Goal: Answer question/provide support: Share knowledge or assist other users

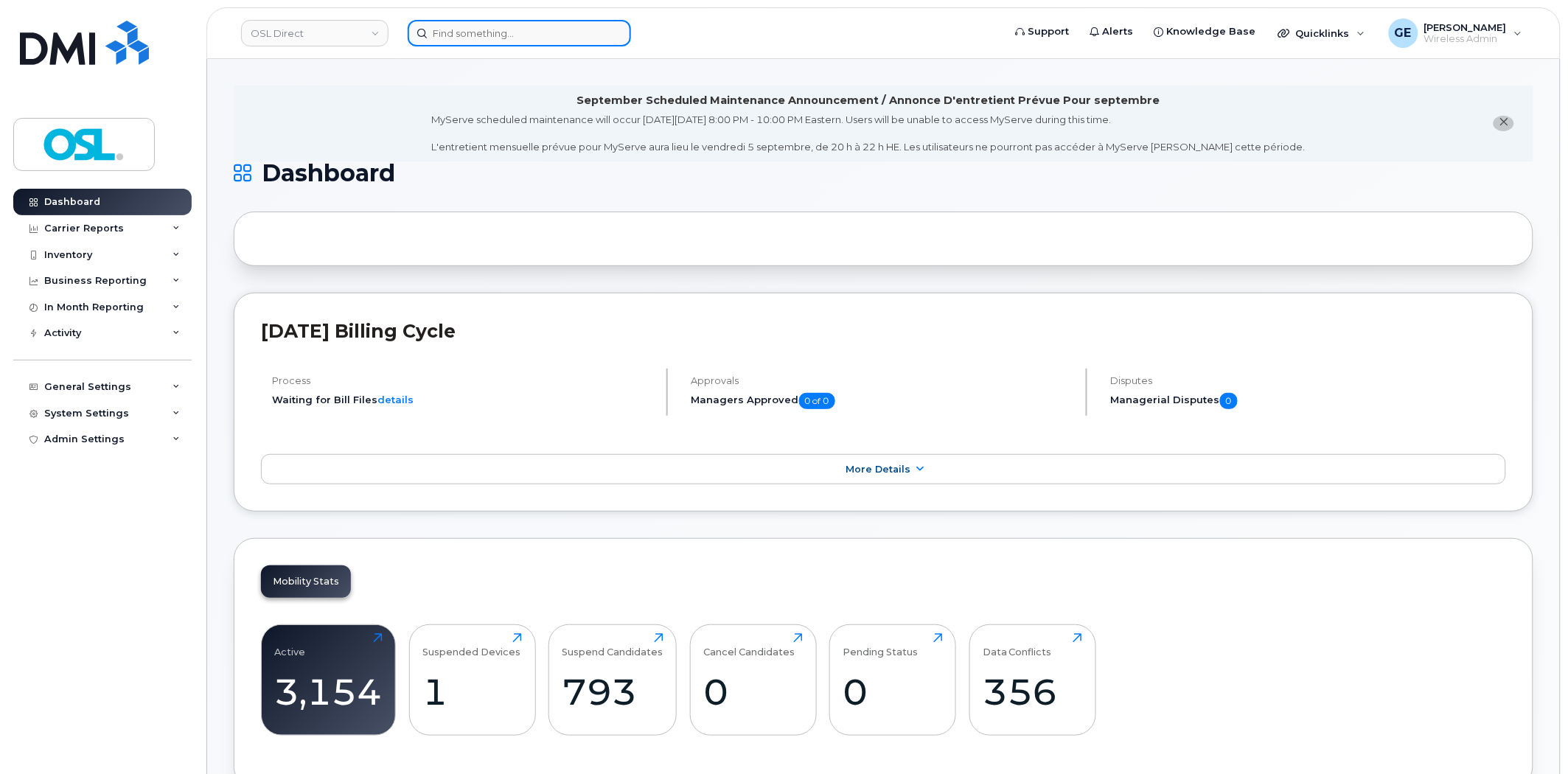
click at [459, 37] on input at bounding box center [519, 33] width 224 height 27
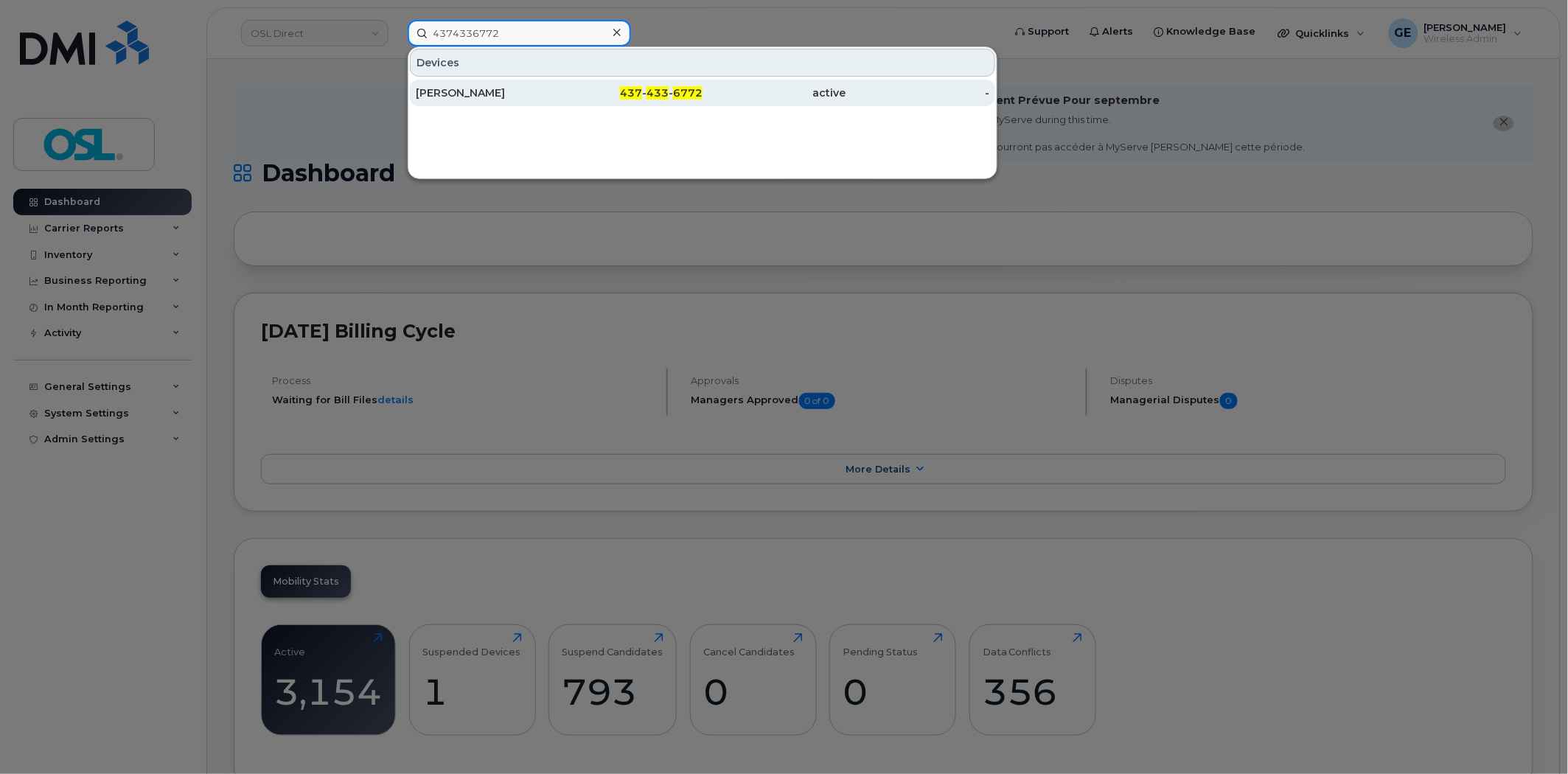
type input "4374336772"
click at [500, 87] on div "[PERSON_NAME]" at bounding box center [488, 93] width 144 height 15
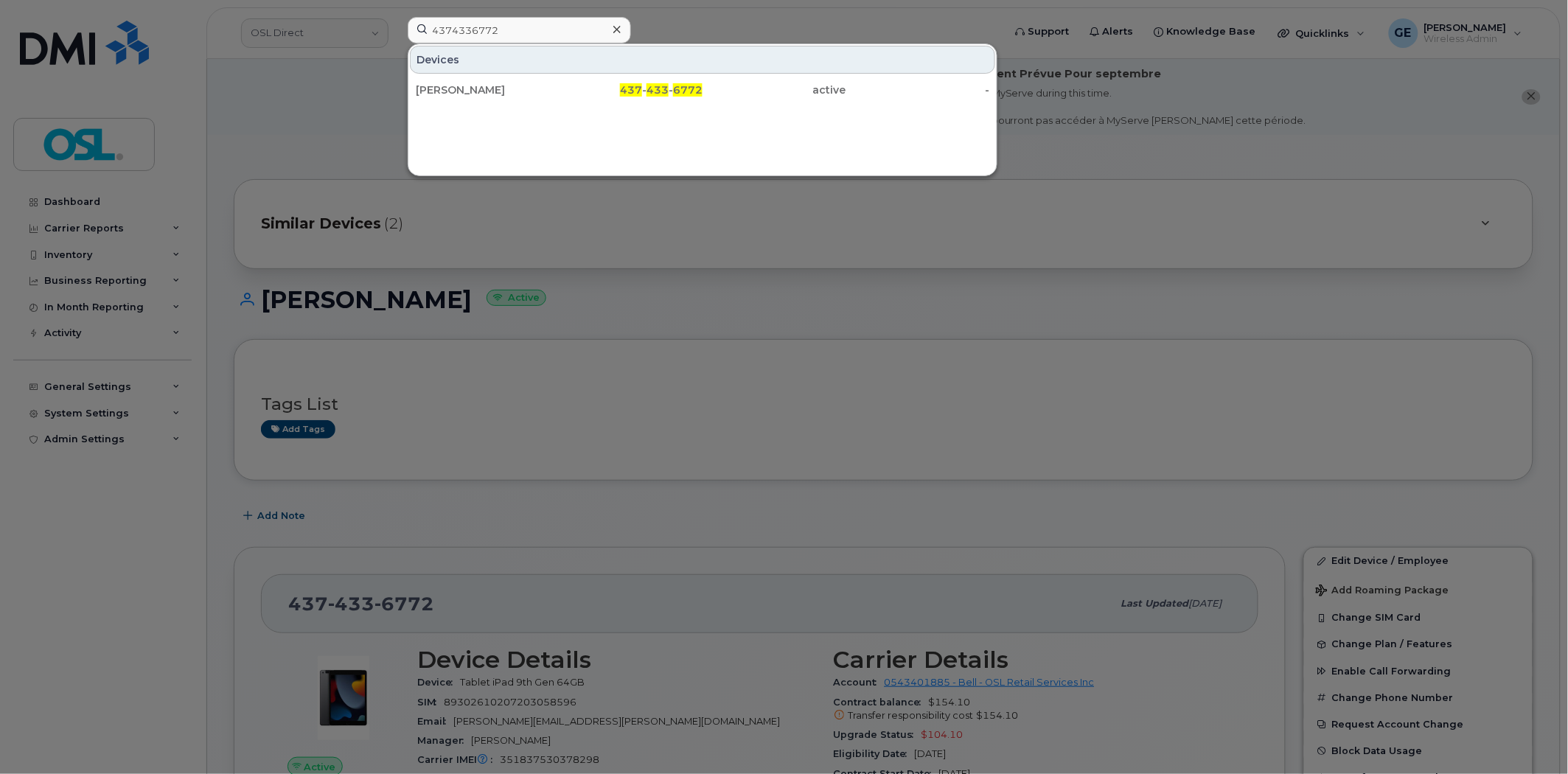
click at [591, 35] on input "4374336772" at bounding box center [519, 30] width 224 height 27
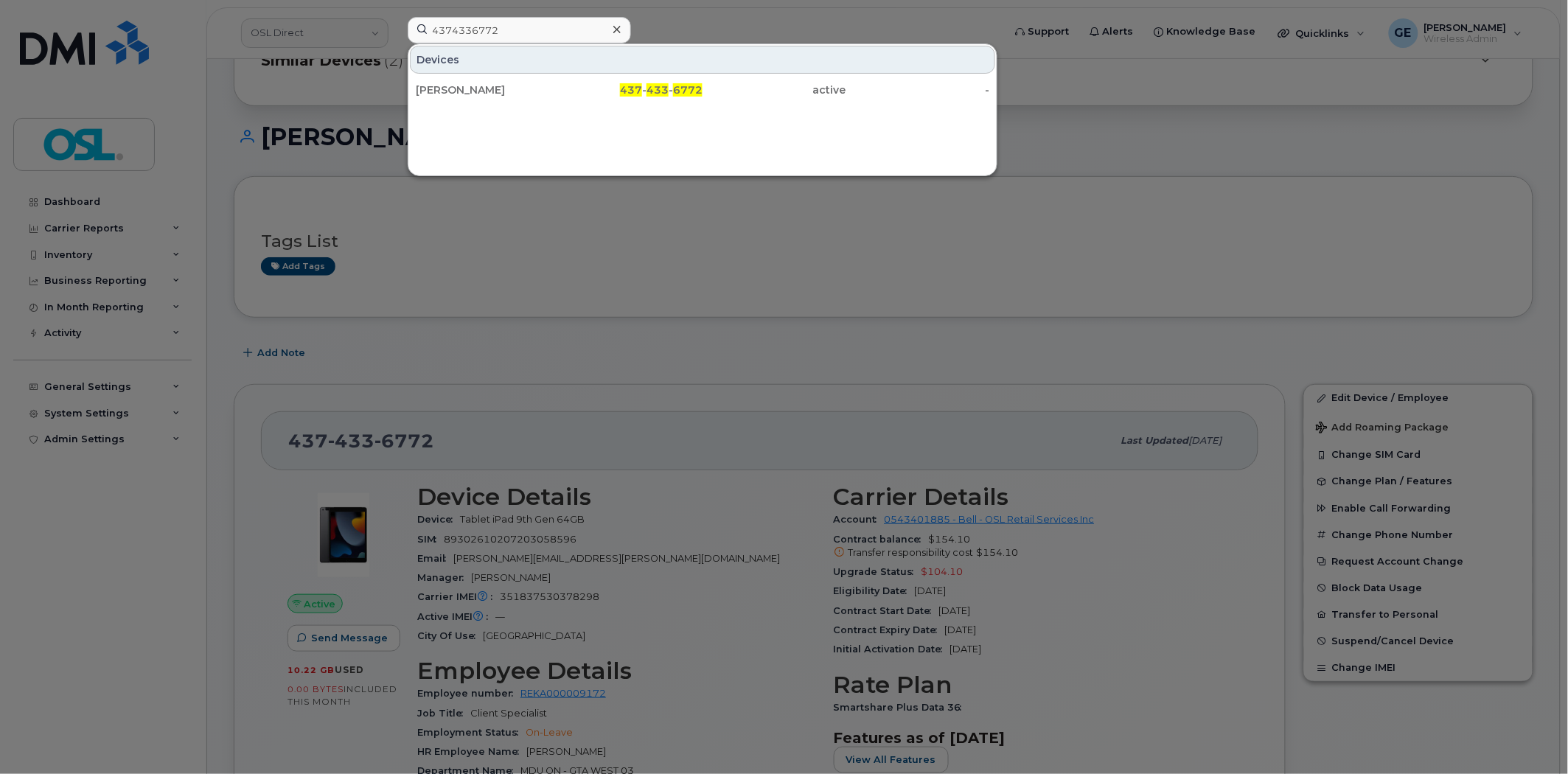
scroll to position [246, 0]
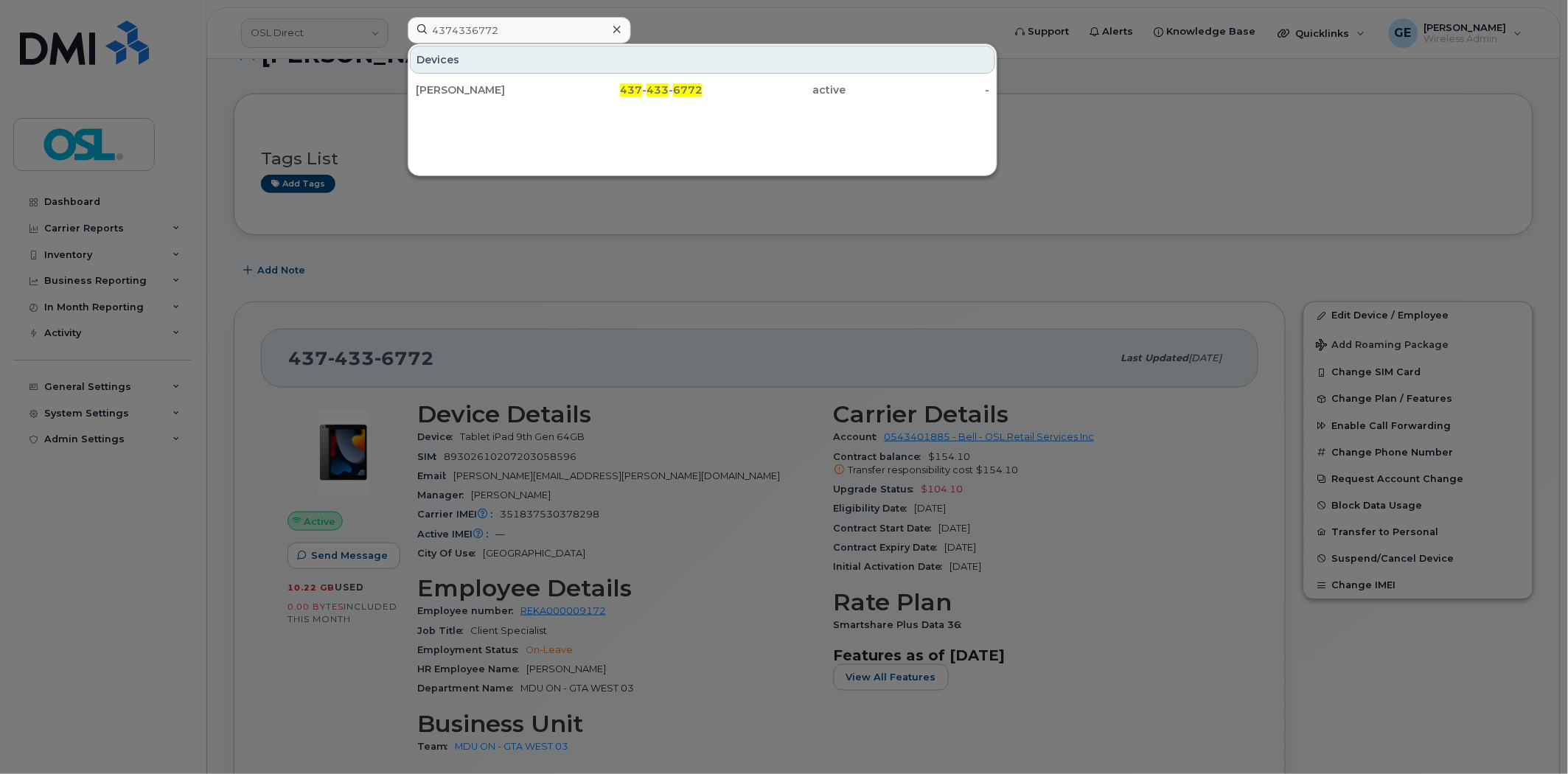
click at [1085, 291] on div at bounding box center [784, 387] width 1568 height 774
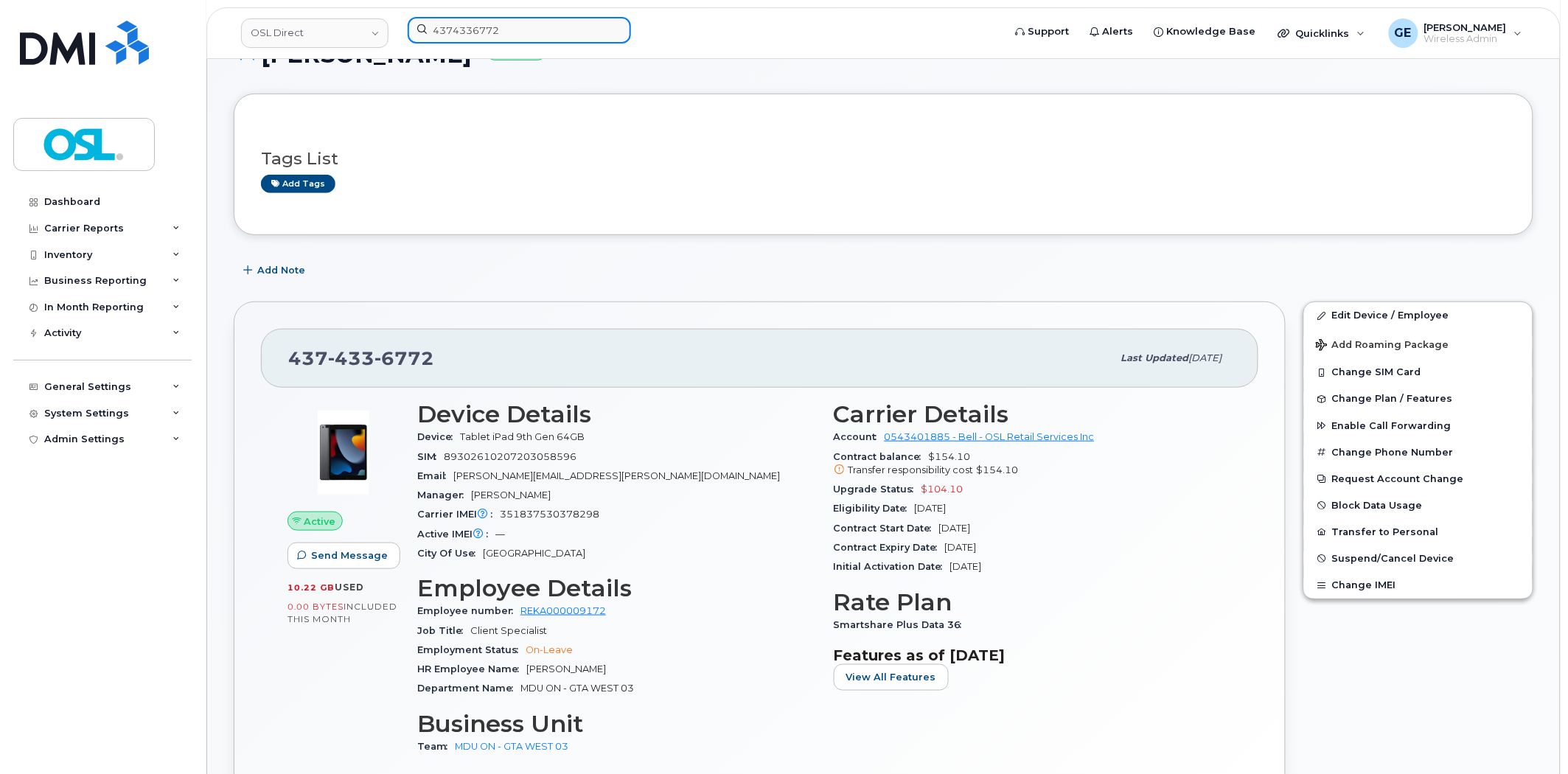
click at [496, 28] on input "4374336772" at bounding box center [519, 30] width 224 height 27
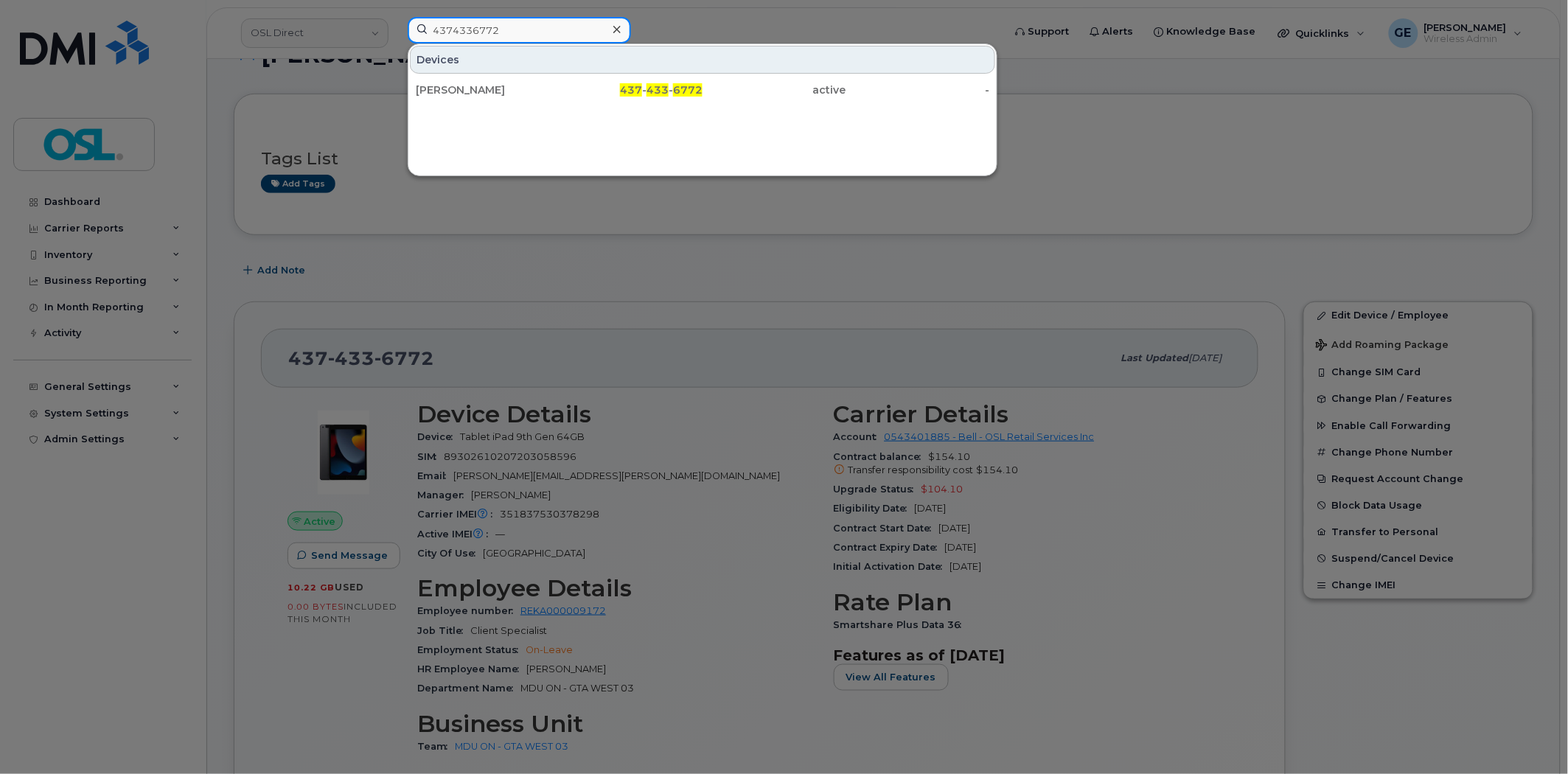
click at [497, 28] on input "4374336772" at bounding box center [519, 30] width 224 height 27
paste input "165802016"
type input "4165802016"
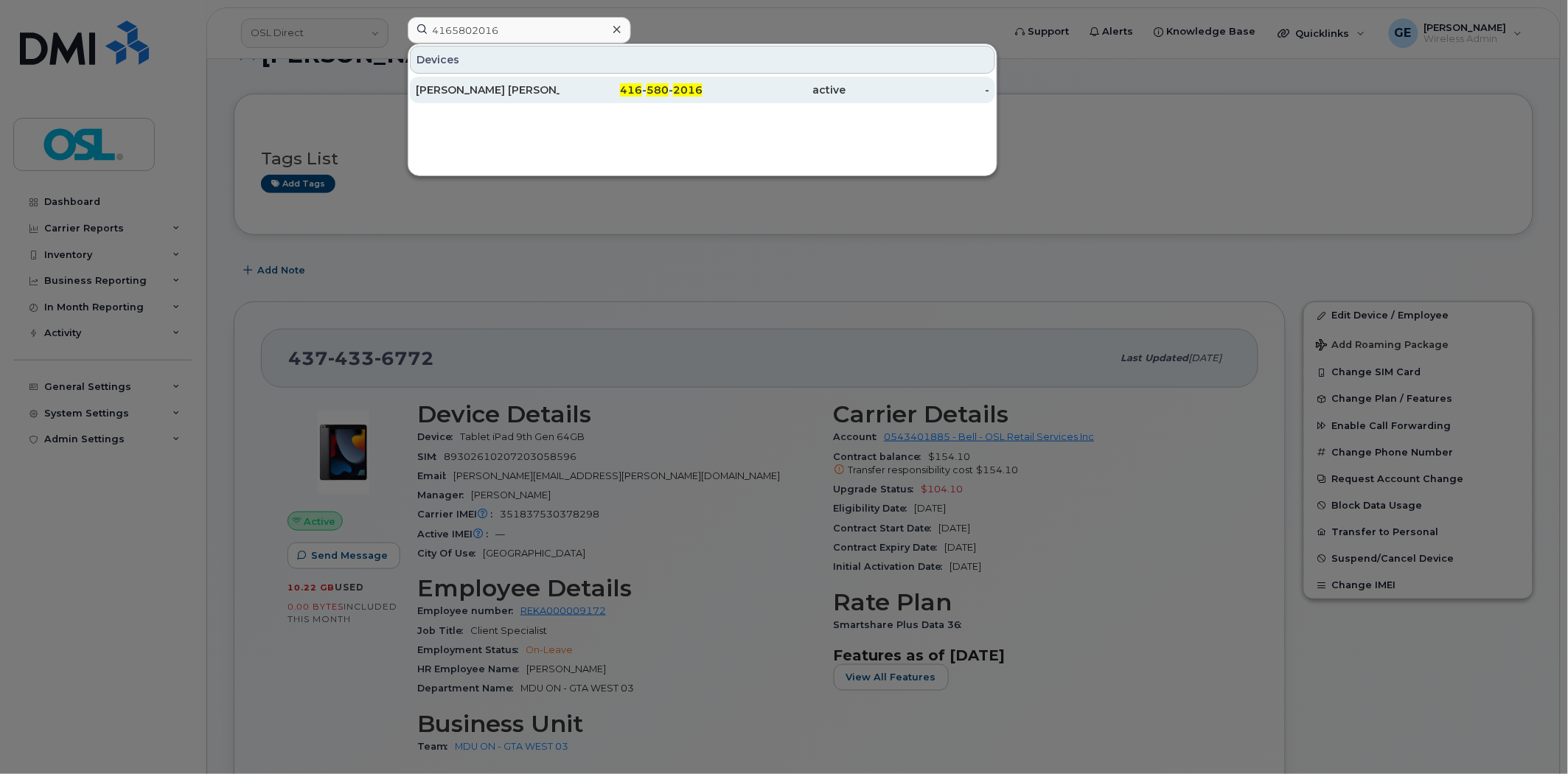
click at [549, 86] on div "[PERSON_NAME] [PERSON_NAME]" at bounding box center [488, 90] width 144 height 15
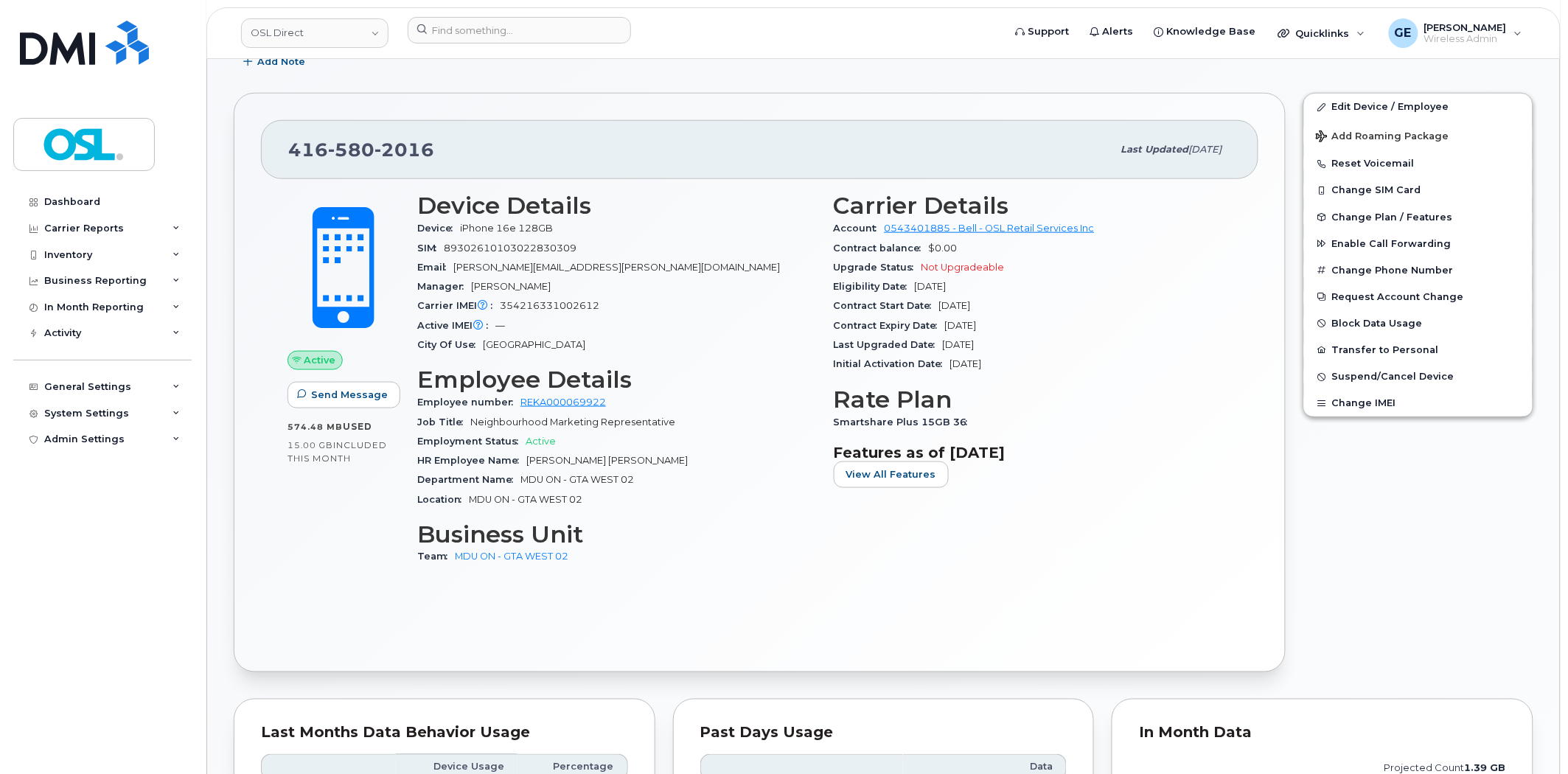
scroll to position [409, 0]
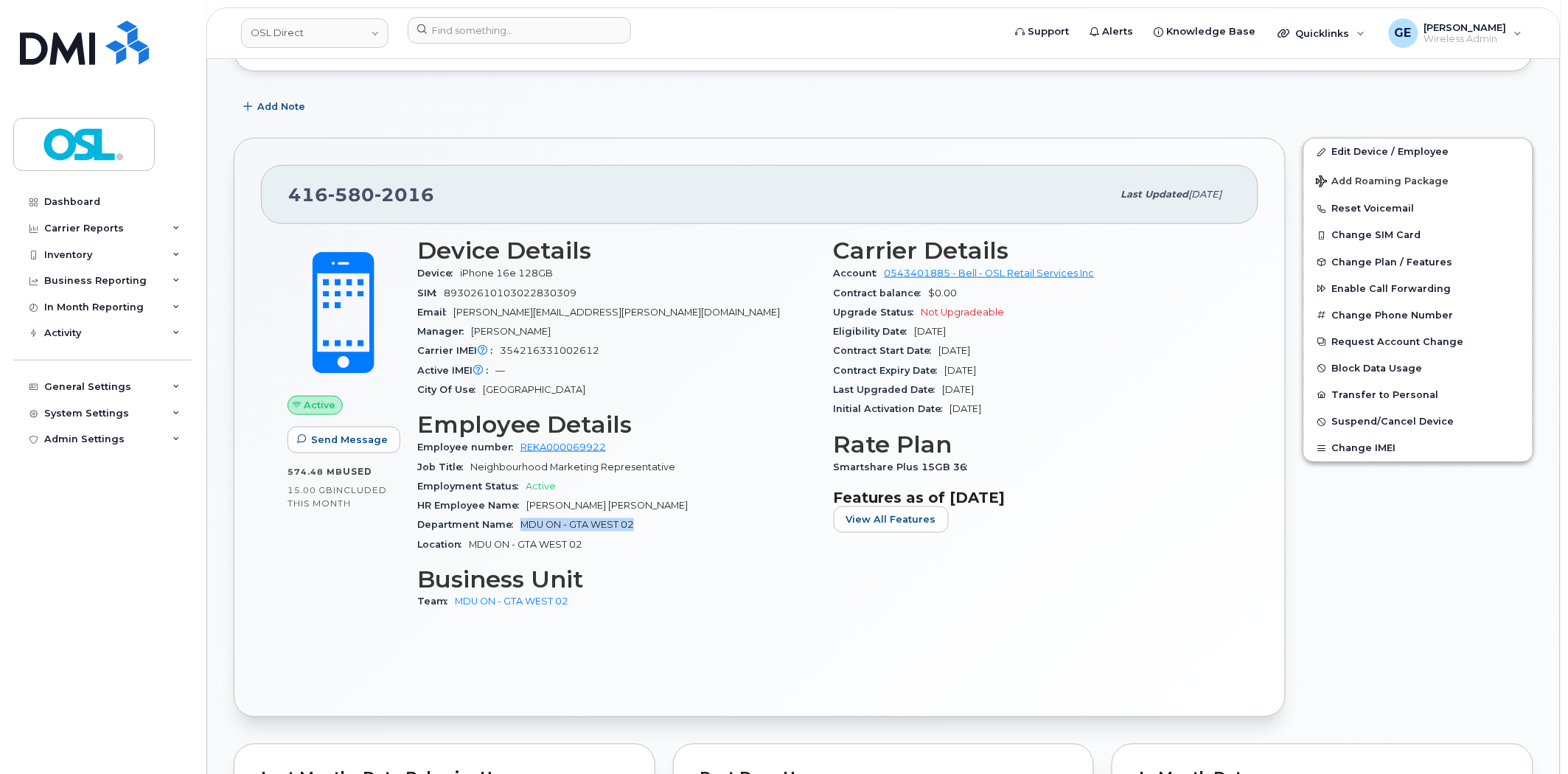
drag, startPoint x: 647, startPoint y: 528, endPoint x: 521, endPoint y: 527, distance: 126.0
click at [521, 527] on div "Department Name MDU [GEOGRAPHIC_DATA] - GTA WEST 02" at bounding box center [616, 525] width 399 height 19
copy span "MDU ON - GTA WEST 02"
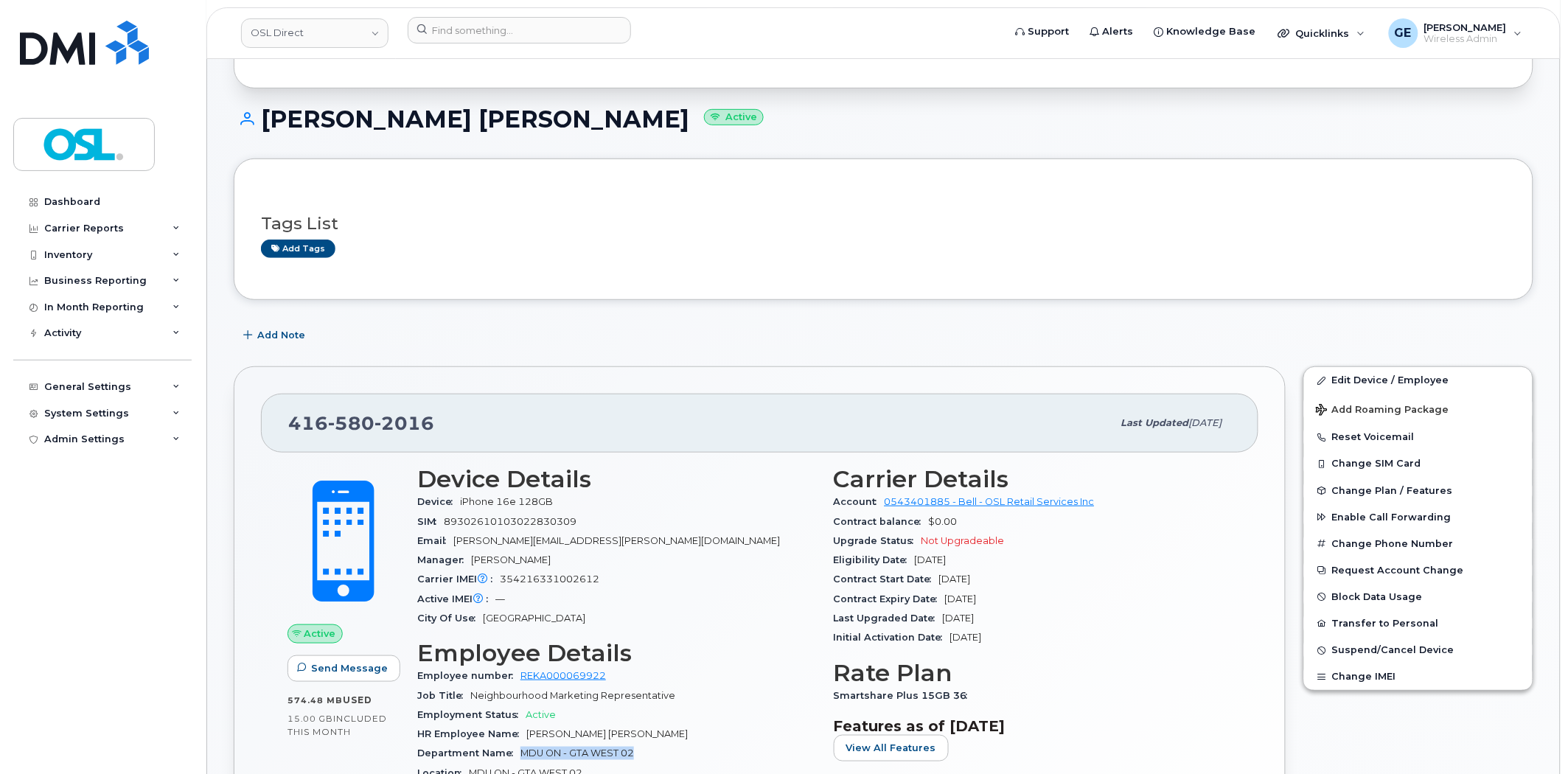
scroll to position [164, 0]
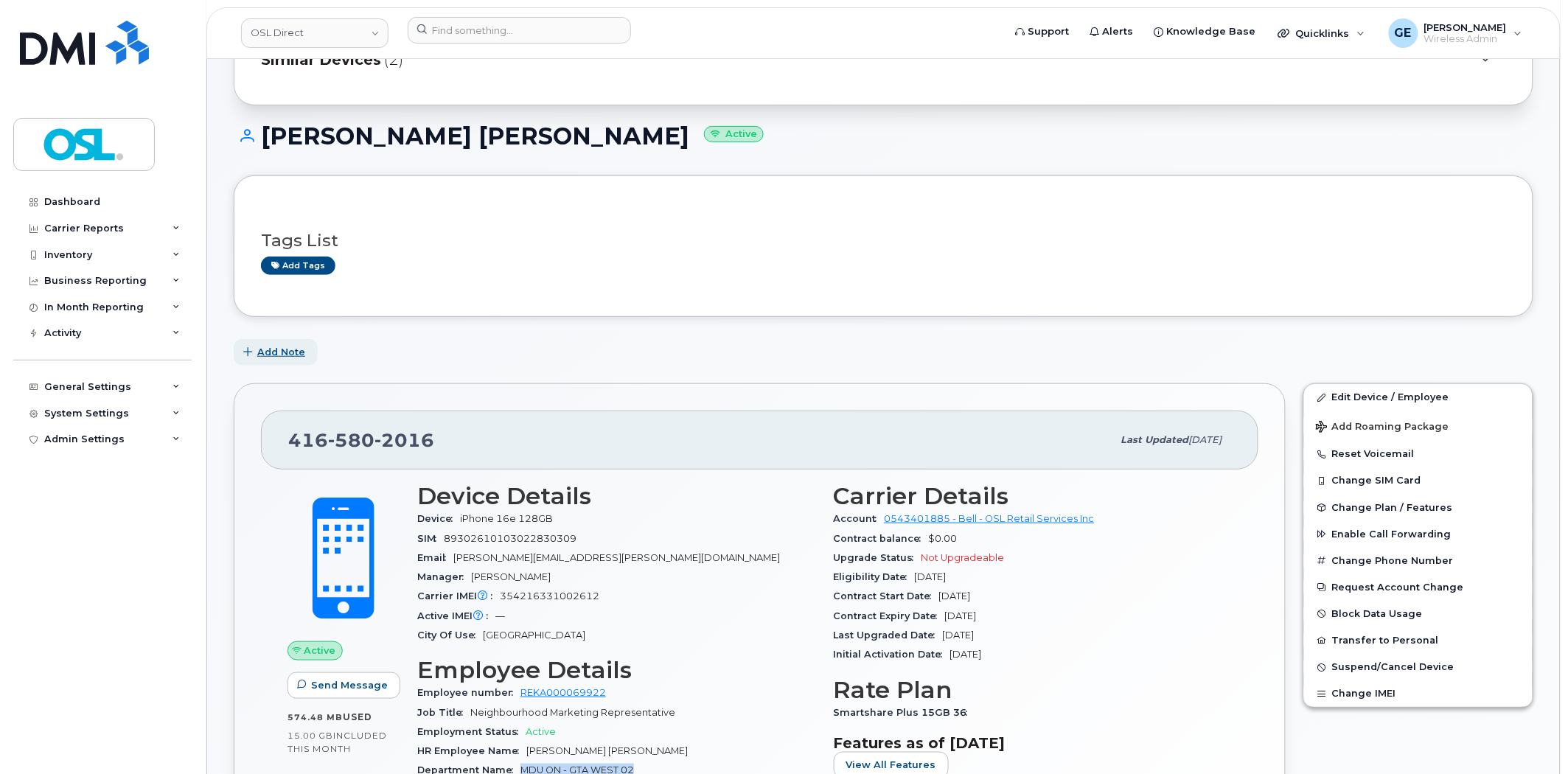
click at [288, 349] on span "Add Note" at bounding box center [281, 352] width 48 height 14
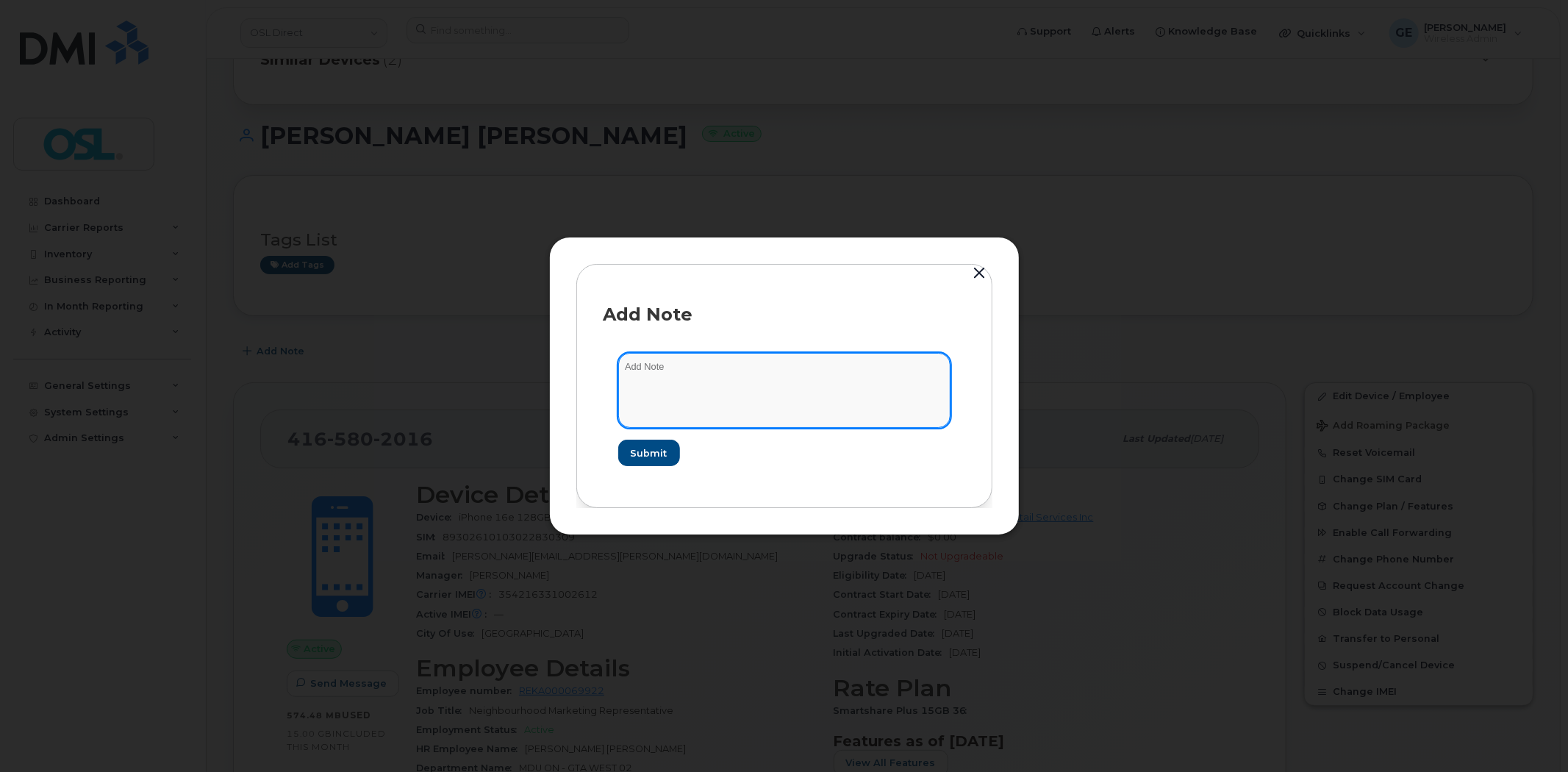
click at [657, 383] on textarea at bounding box center [784, 390] width 332 height 75
type textarea "A"
type textarea "J"
paste textarea "MDU ON - GTA WEST 02"
type textarea "Hold for MDU ON - GTA WEST 02"
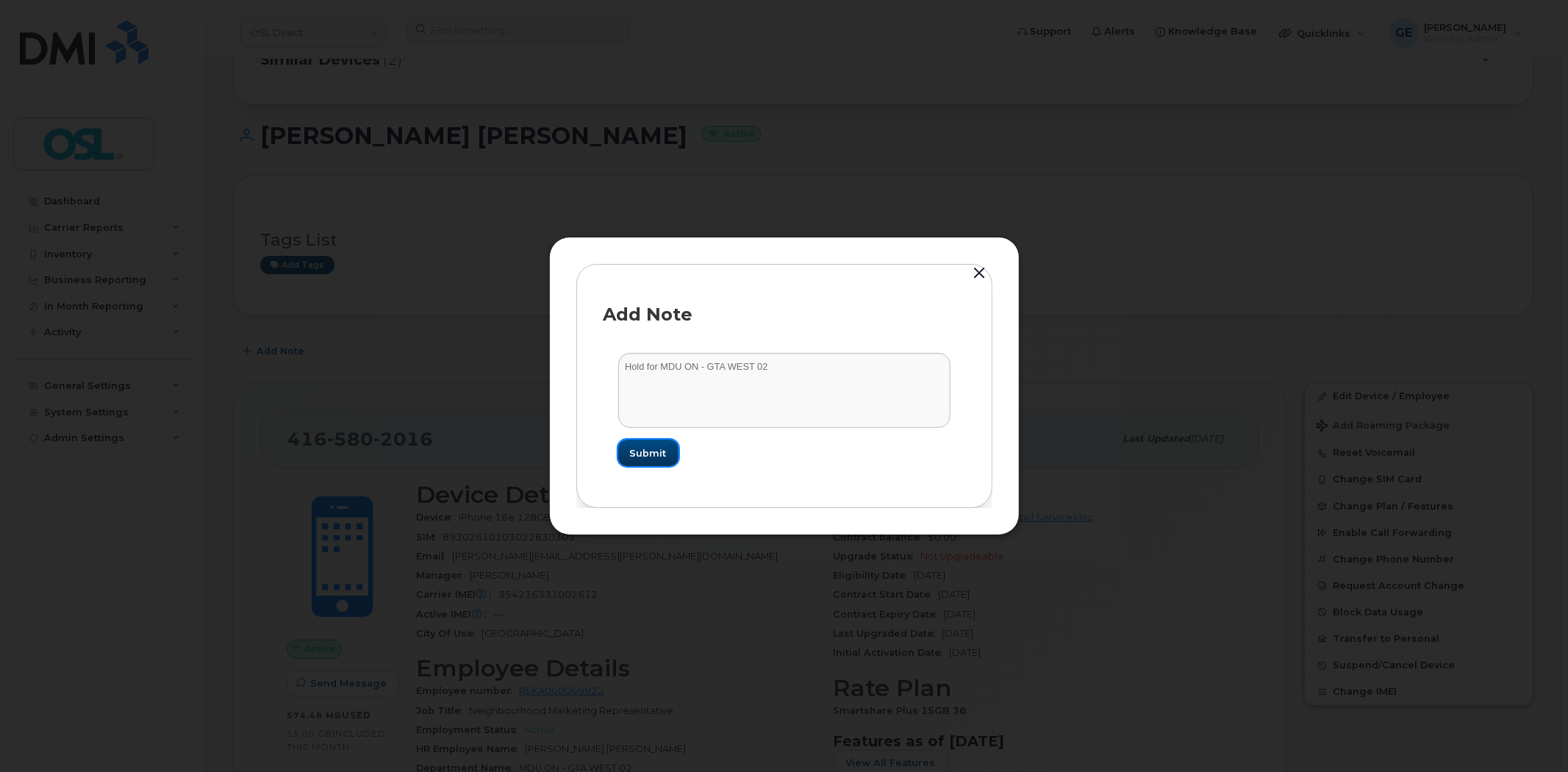
click at [642, 453] on span "Submit" at bounding box center [648, 453] width 36 height 14
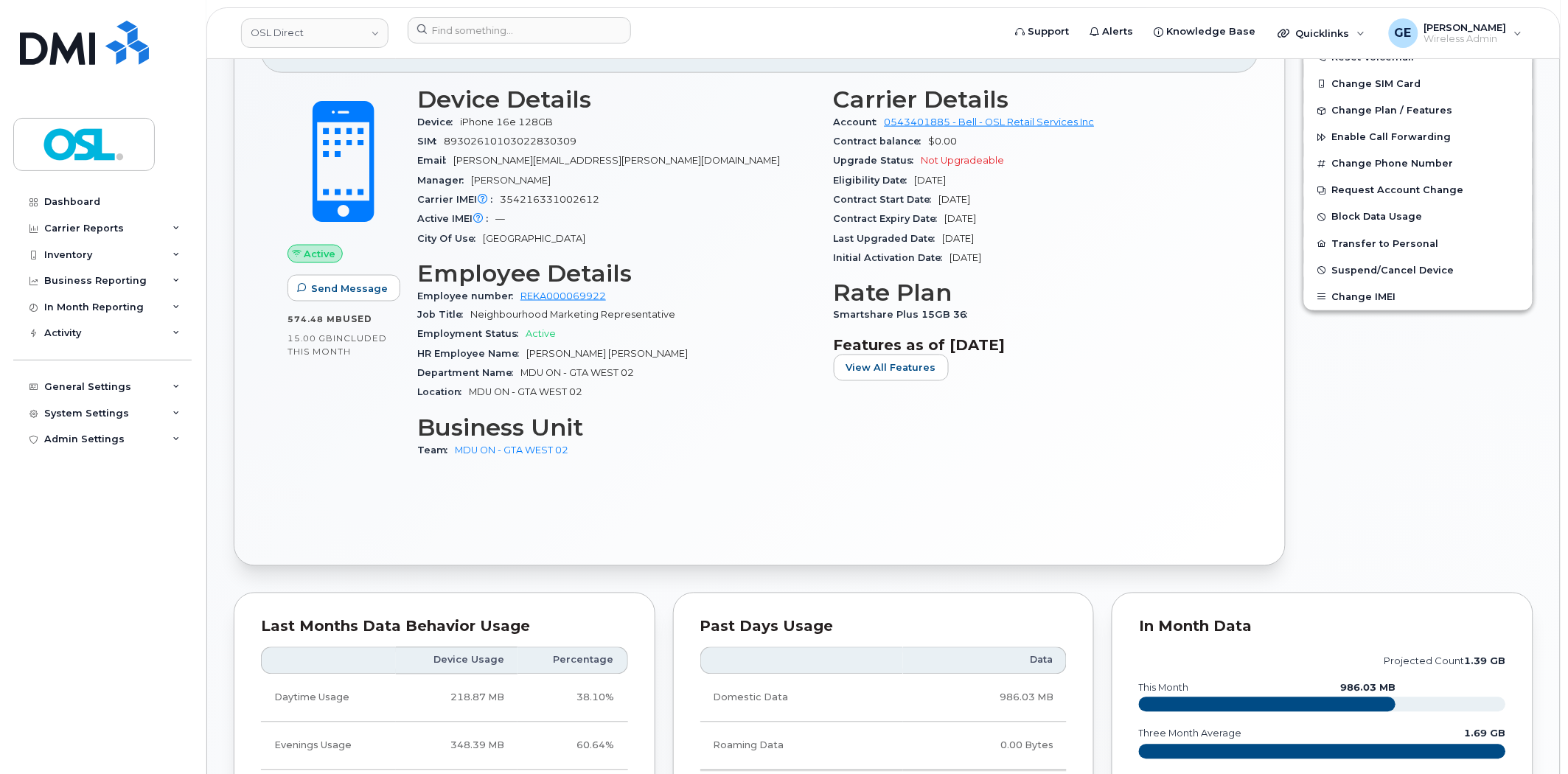
scroll to position [0, 0]
